Goal: Browse casually: Explore the website without a specific task or goal

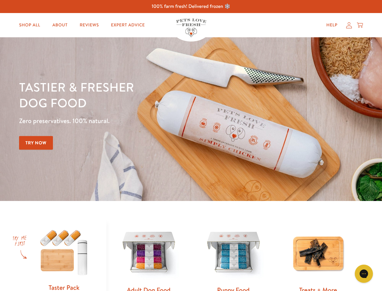
click at [191, 145] on div "Tastier & fresher dog food Zero preservatives. 100% natural. Try Now" at bounding box center [133, 119] width 229 height 80
click at [364, 273] on icon "Gorgias live chat" at bounding box center [364, 273] width 6 height 6
